Goal: Task Accomplishment & Management: Complete application form

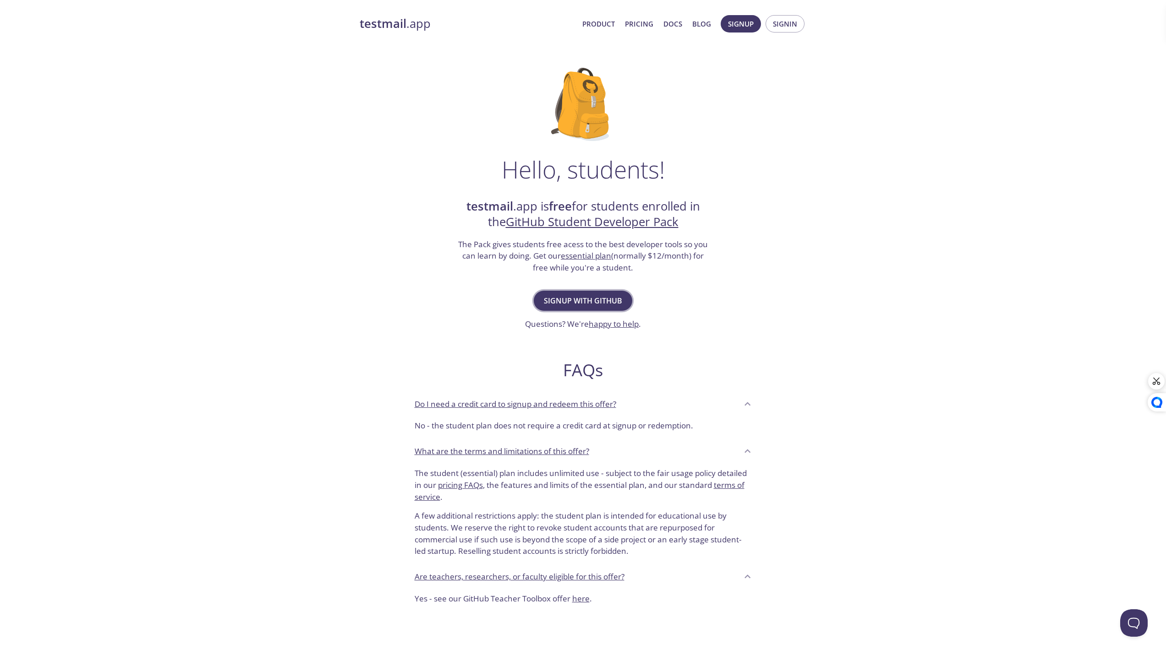
click at [599, 302] on span "Signup with GitHub" at bounding box center [583, 300] width 78 height 13
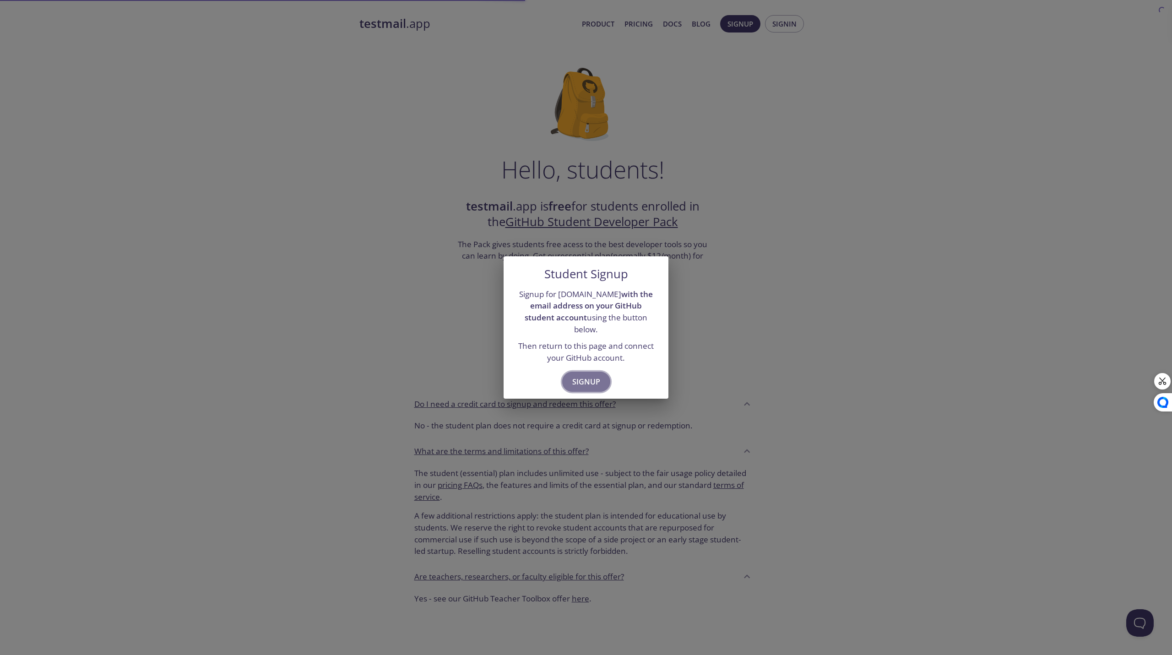
click at [591, 376] on span "Signup" at bounding box center [586, 382] width 28 height 13
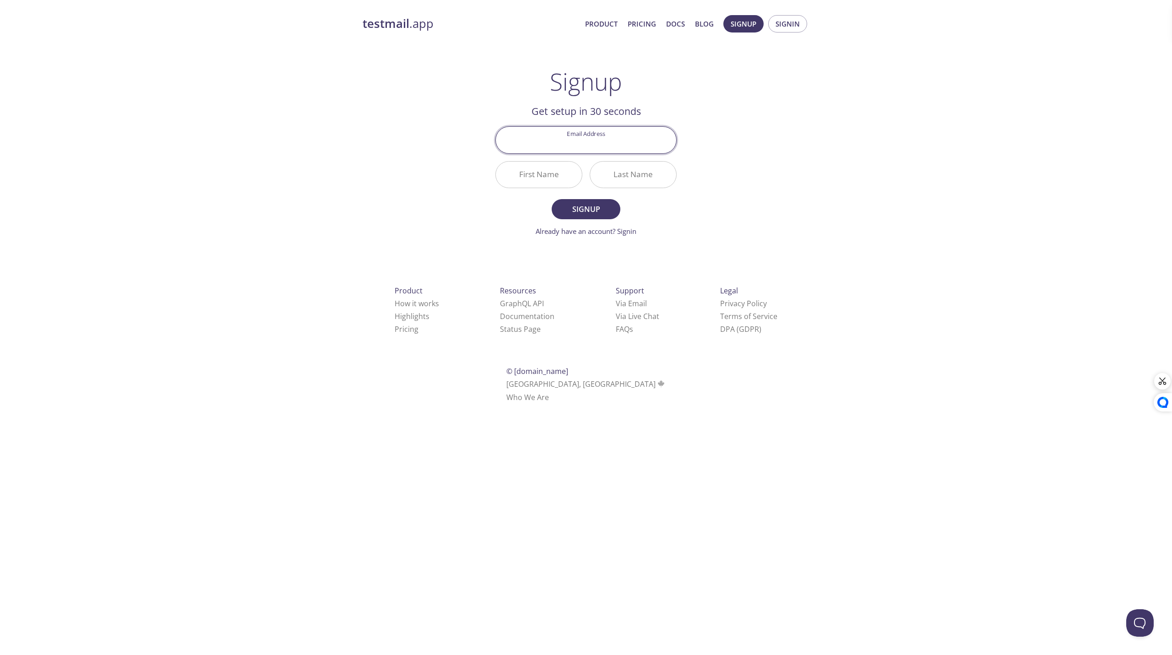
click at [565, 148] on input "Email Address" at bounding box center [586, 140] width 180 height 26
click at [642, 152] on input "Email Address" at bounding box center [586, 140] width 180 height 26
type input "[EMAIL_ADDRESS][DOMAIN_NAME]"
click at [547, 178] on input "First Name" at bounding box center [539, 175] width 86 height 26
type input "Pratham"
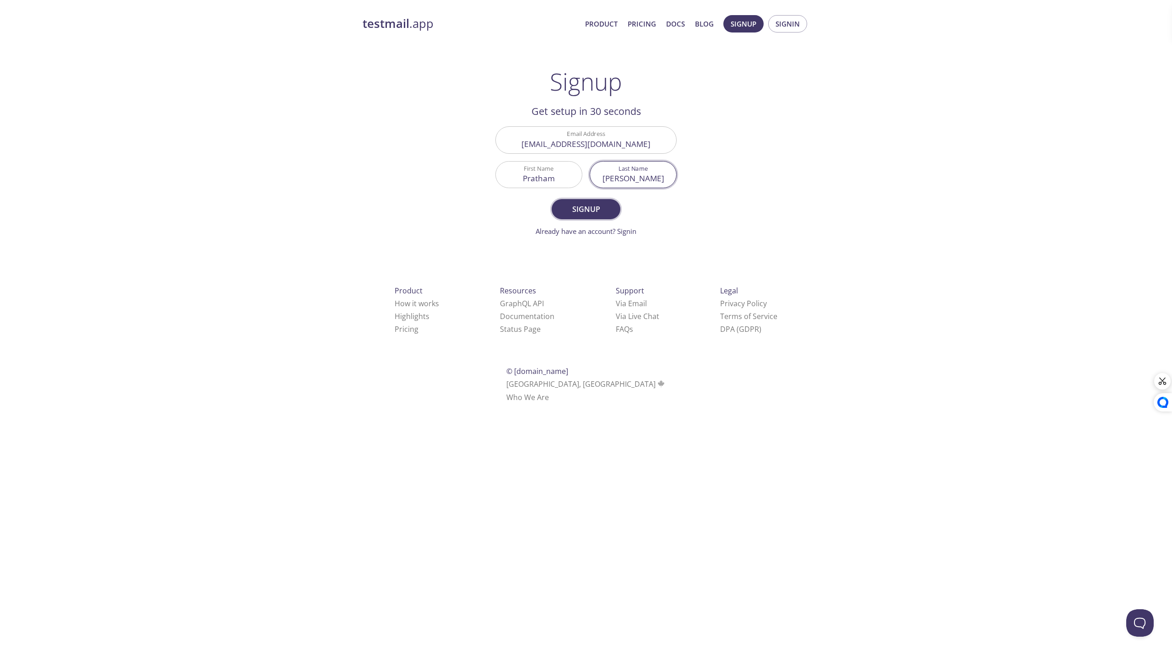
type input "[PERSON_NAME]"
click at [567, 202] on button "Signup" at bounding box center [586, 209] width 69 height 20
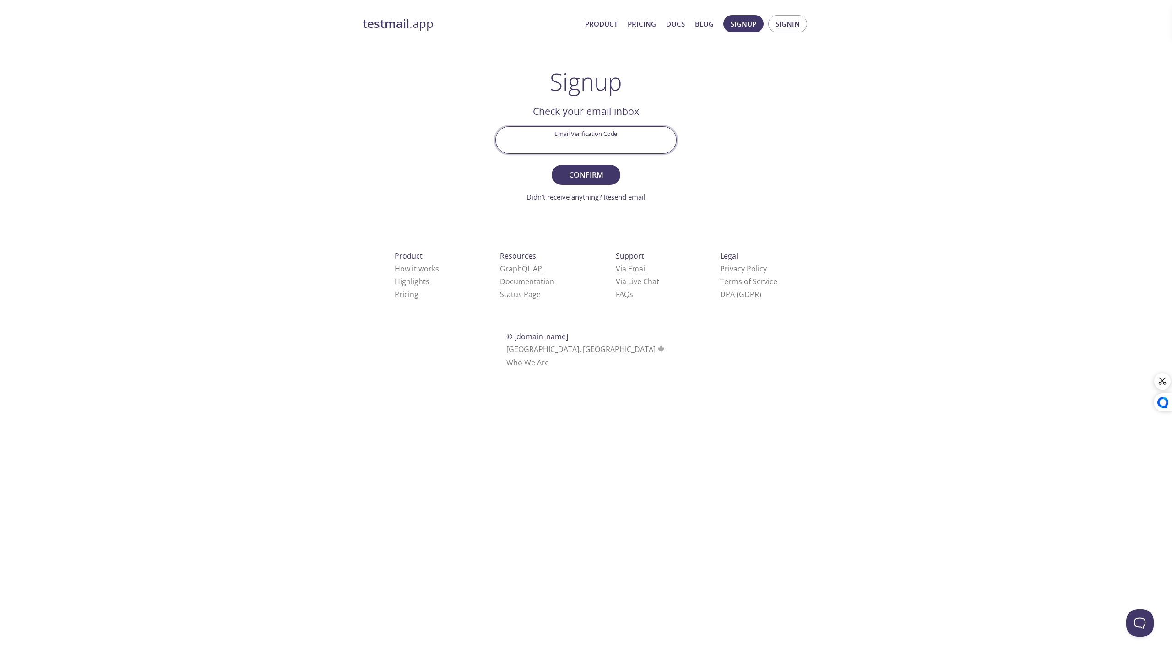
click at [552, 148] on input "Email Verification Code" at bounding box center [586, 140] width 180 height 26
type input "1YSPXXF"
click at [552, 165] on button "Confirm" at bounding box center [586, 175] width 69 height 20
